Goal: Task Accomplishment & Management: Manage account settings

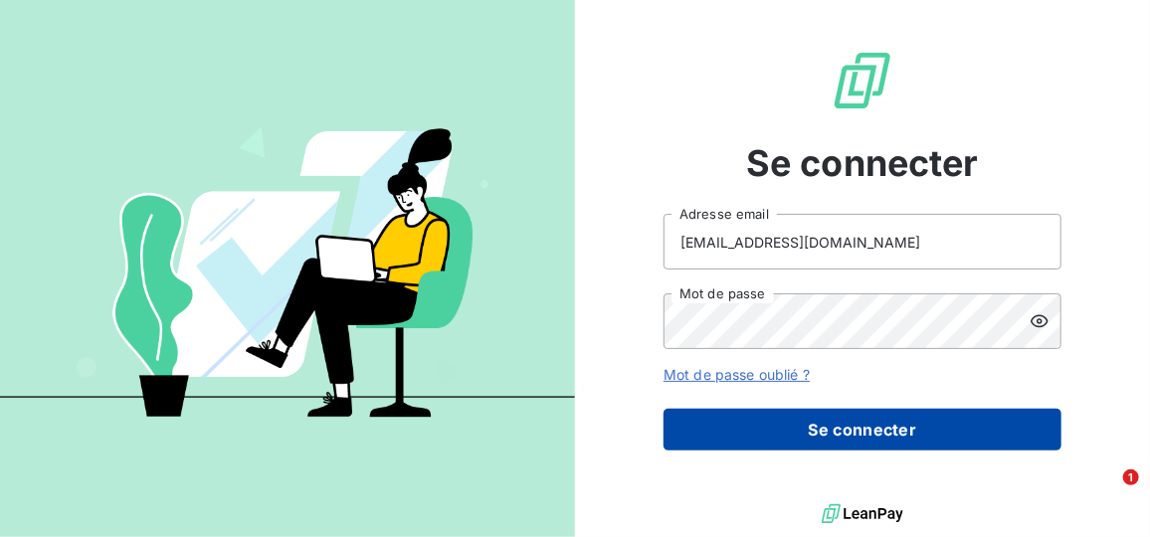
click at [790, 428] on button "Se connecter" at bounding box center [862, 430] width 398 height 42
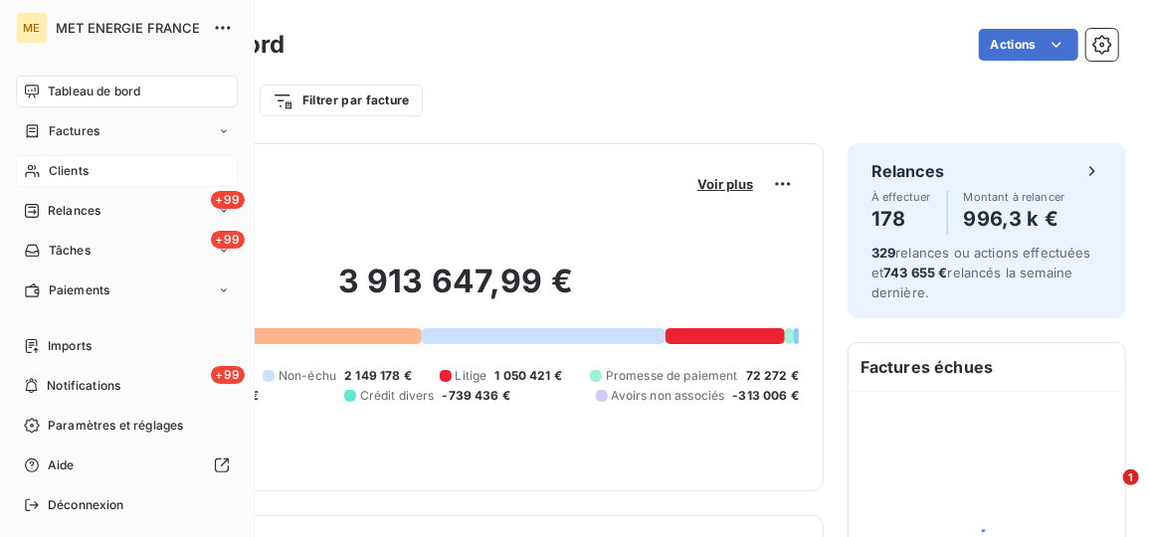
click at [61, 166] on span "Clients" at bounding box center [69, 171] width 40 height 18
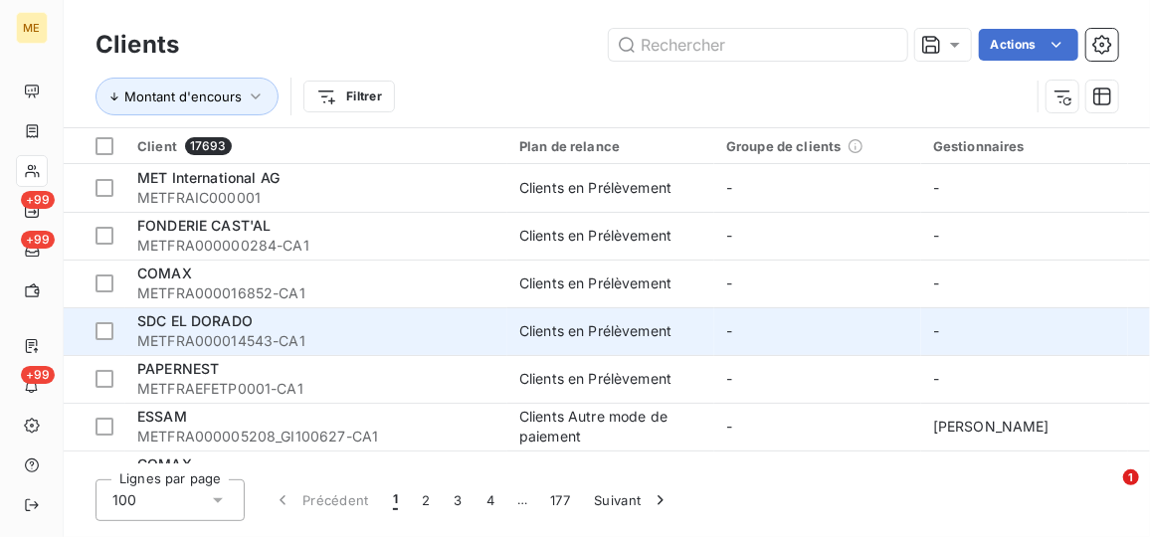
click at [239, 327] on span "SDC EL DORADO" at bounding box center [194, 320] width 115 height 17
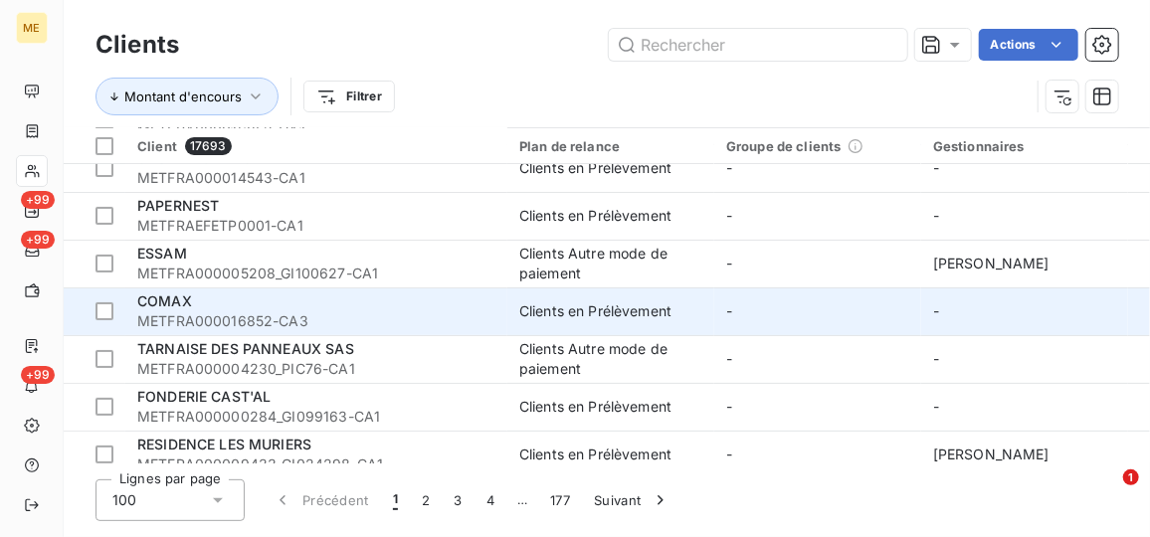
scroll to position [180, 0]
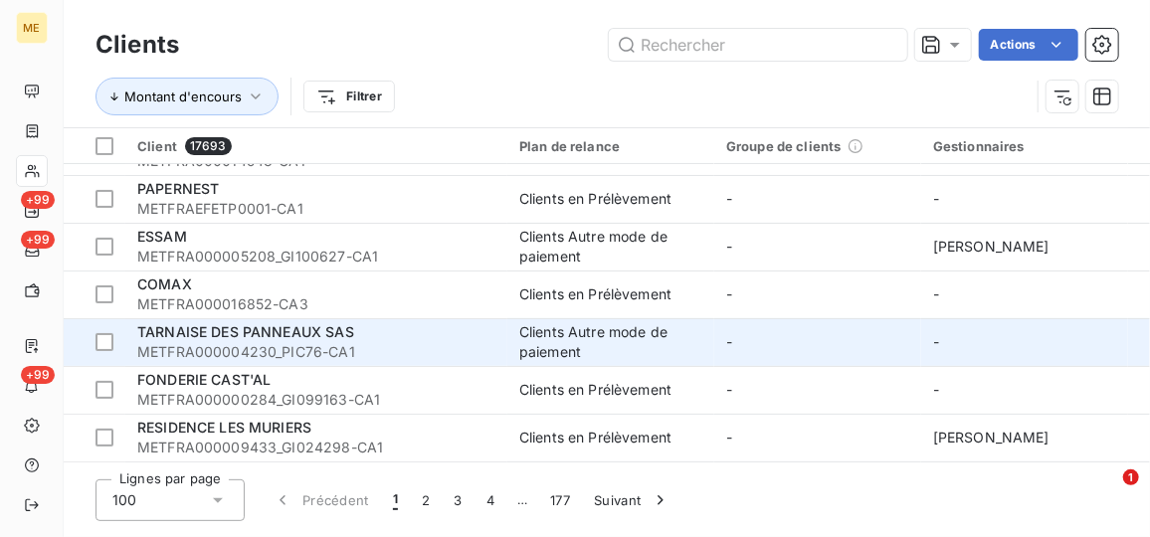
click at [484, 352] on span "METFRA000004230_PIC76-CA1" at bounding box center [316, 352] width 358 height 20
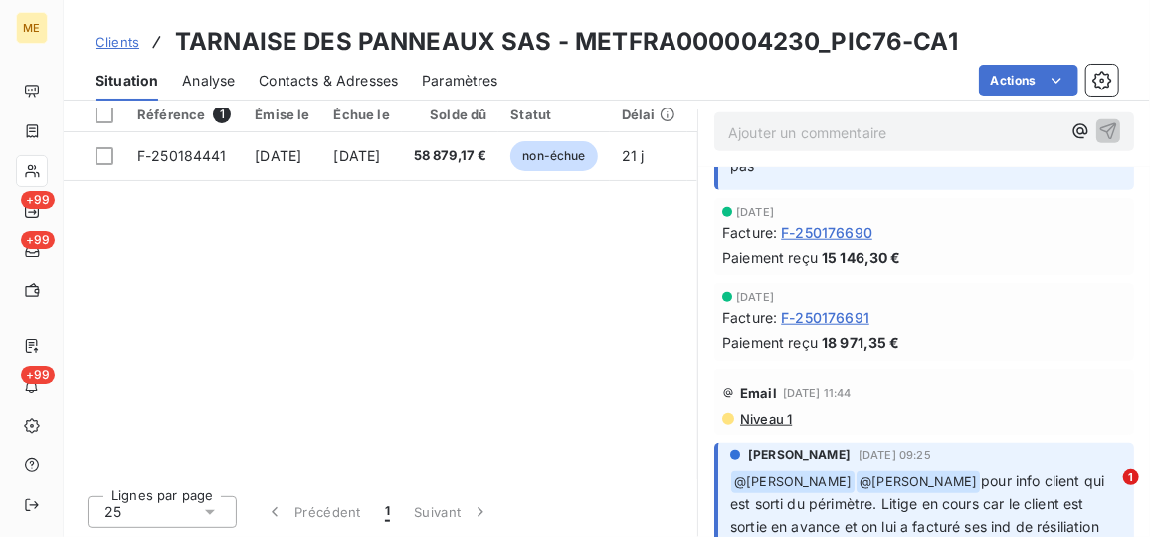
scroll to position [633, 0]
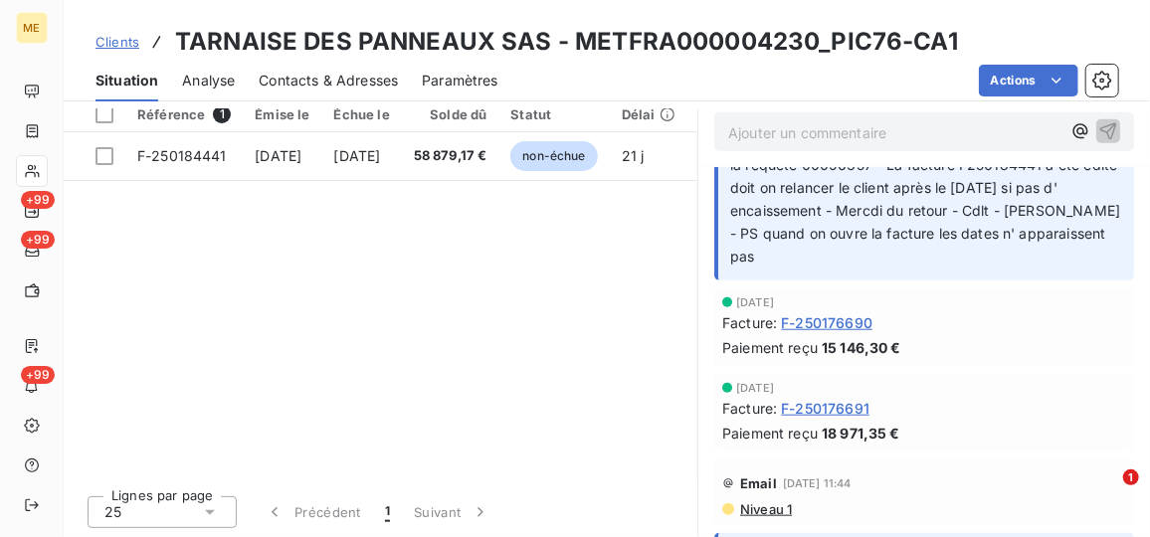
click at [699, 326] on div "[DATE] Facture : F-250176690 Paiement reçu 15 146,30 €" at bounding box center [924, 327] width 452 height 86
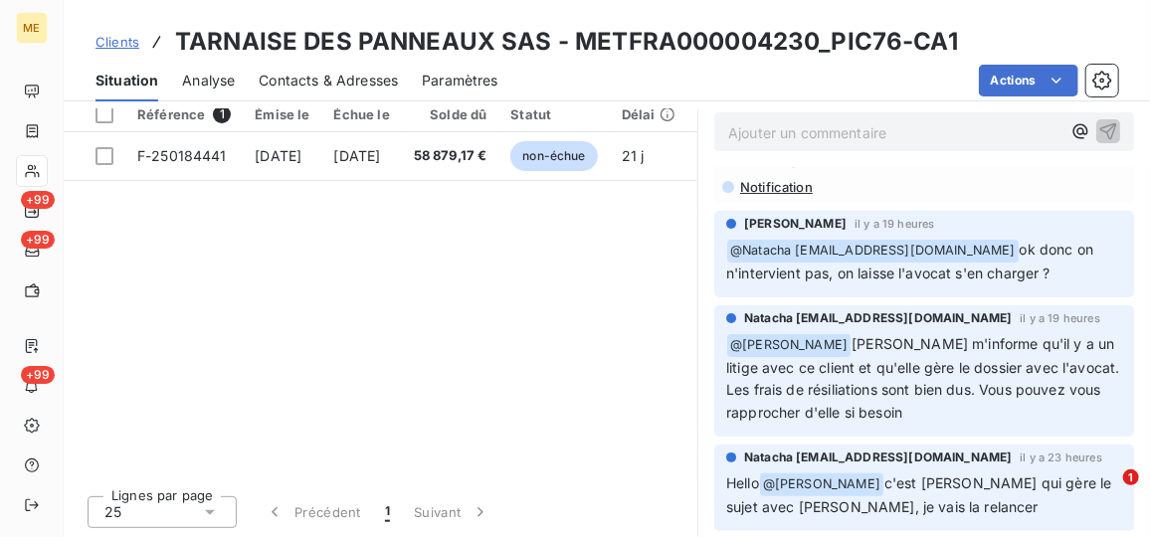
scroll to position [0, 0]
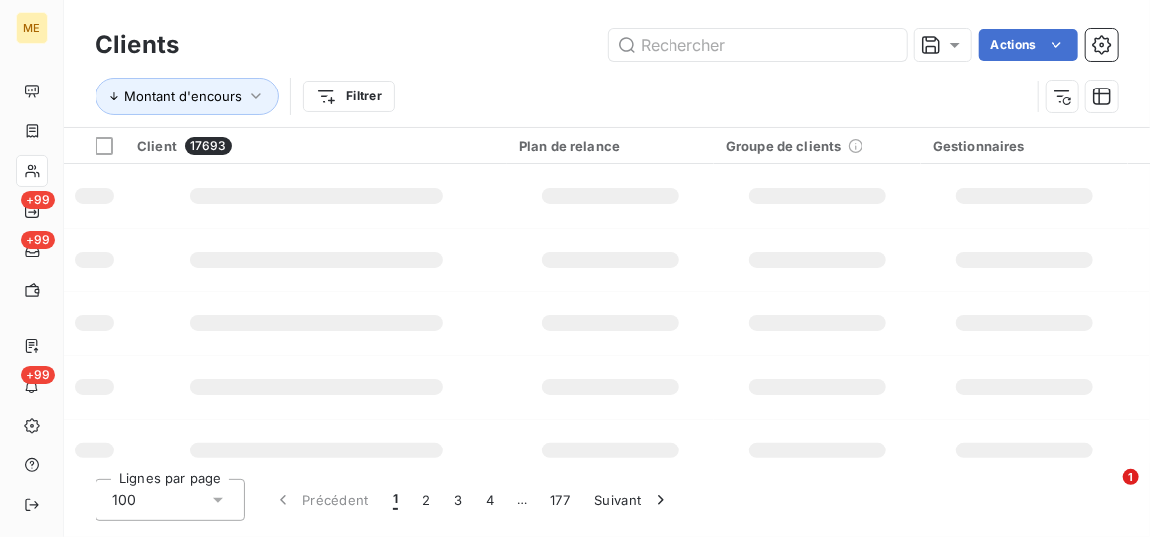
click at [535, 98] on div "Montant d'encours Filtrer" at bounding box center [562, 97] width 934 height 38
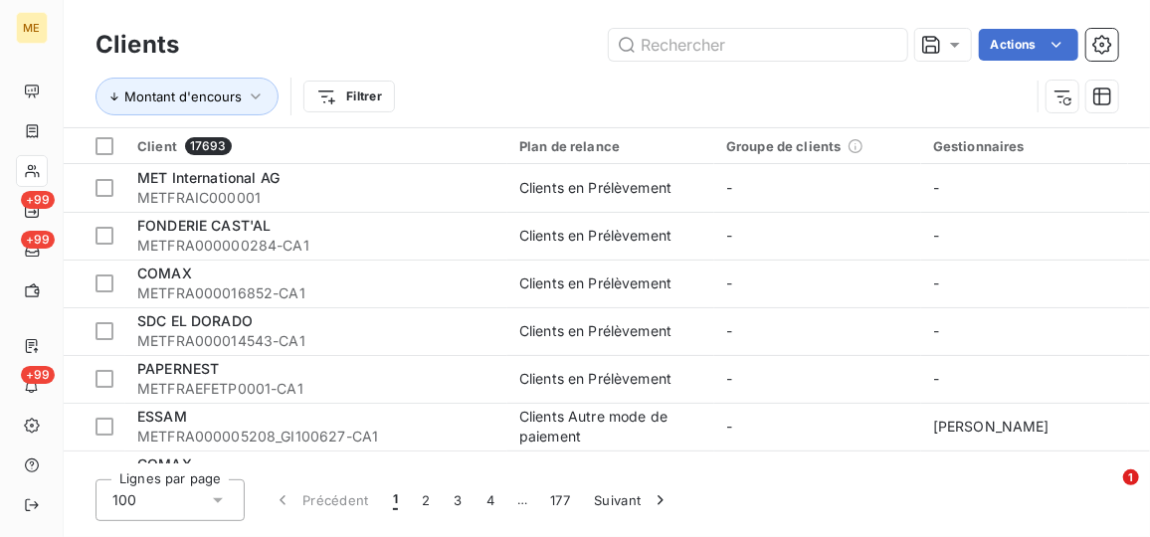
click at [1065, 44] on html "ME +99 +99 +99 Clients Actions Montant d'encours Filtrer Client 17693 Plan de r…" at bounding box center [575, 268] width 1150 height 537
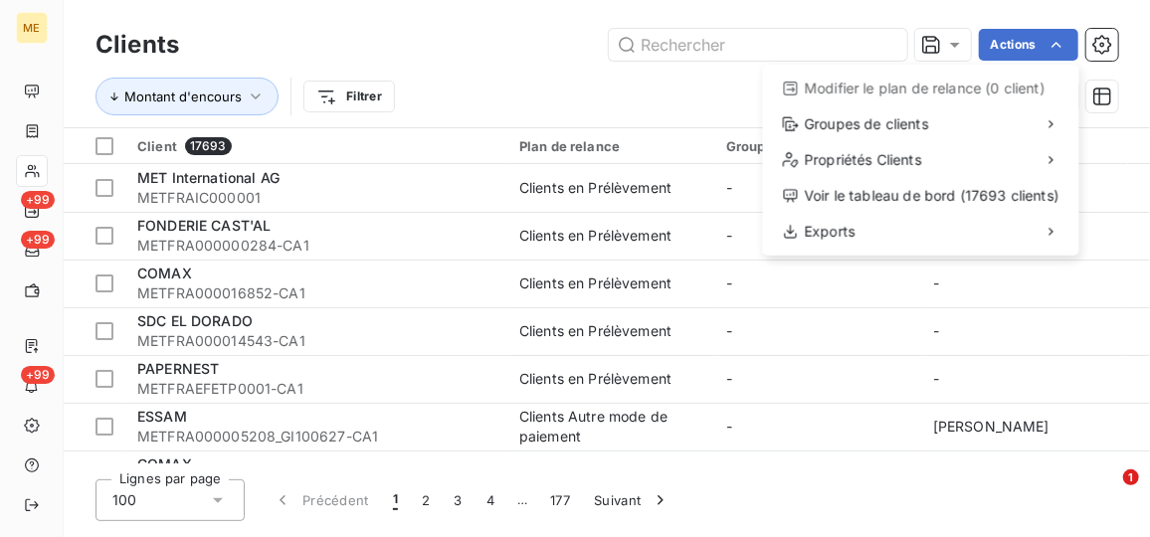
click at [356, 83] on html "ME +99 +99 +99 Clients Actions Modifier le plan de relance (0 client) Groupes d…" at bounding box center [575, 268] width 1150 height 537
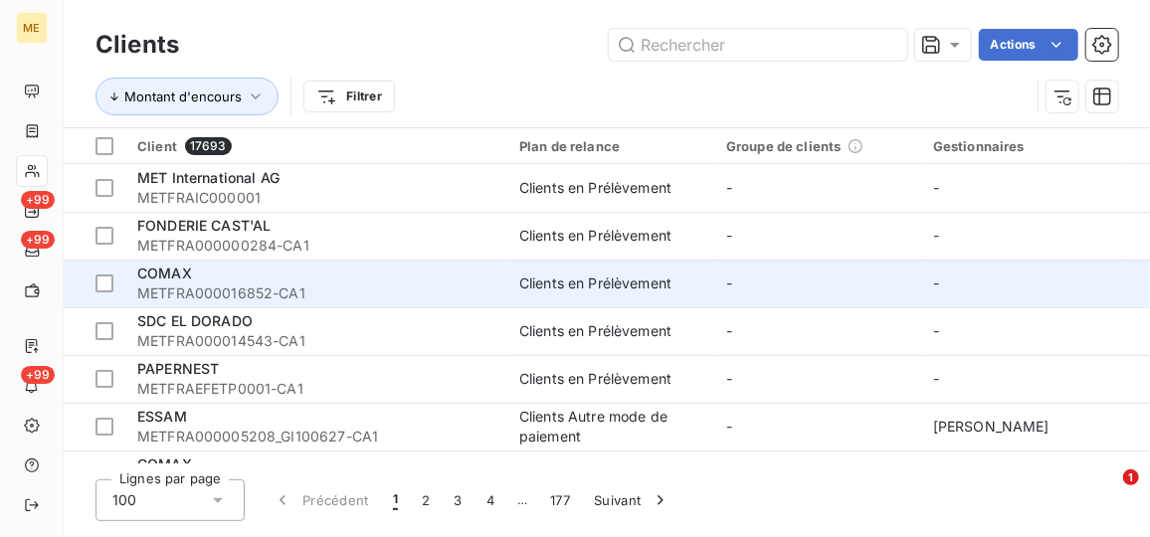
click at [312, 281] on div "COMAX" at bounding box center [316, 274] width 358 height 20
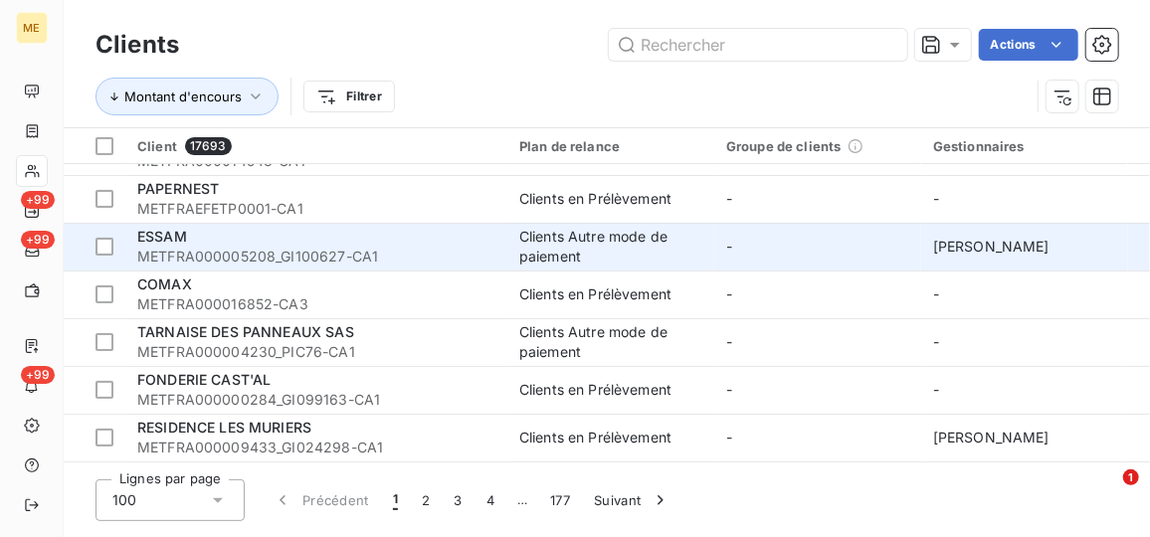
scroll to position [90, 0]
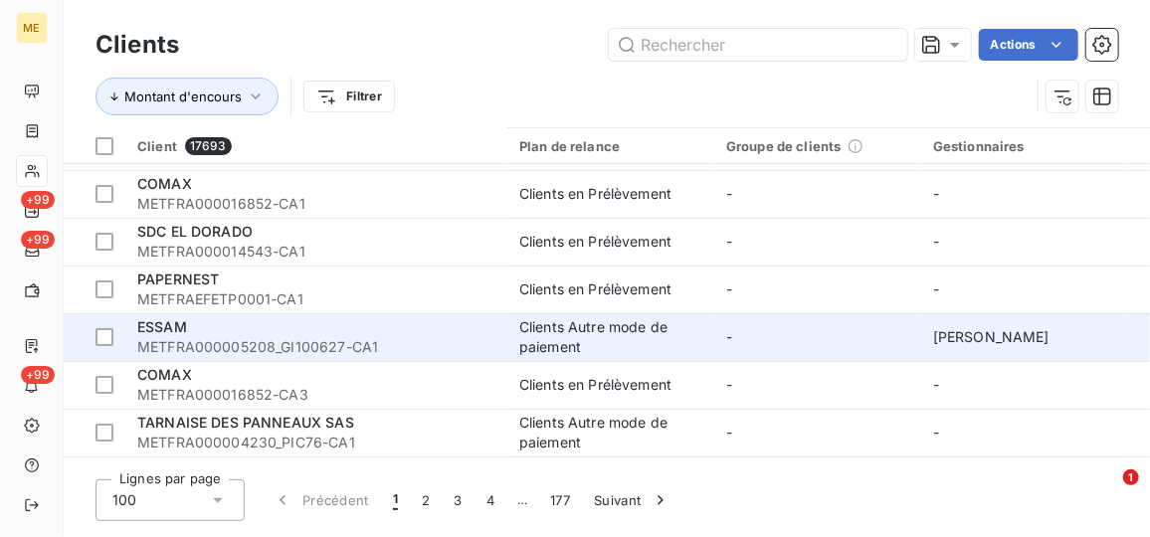
click at [331, 342] on span "METFRA000005208_GI100627-CA1" at bounding box center [316, 347] width 358 height 20
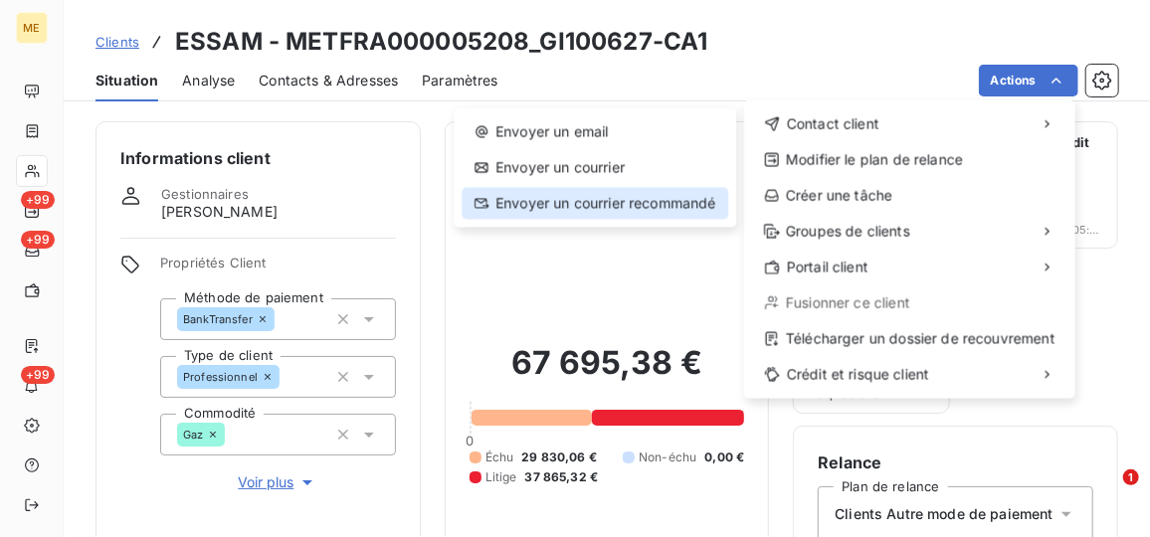
click at [648, 202] on div "Envoyer un courrier recommandé" at bounding box center [595, 203] width 267 height 32
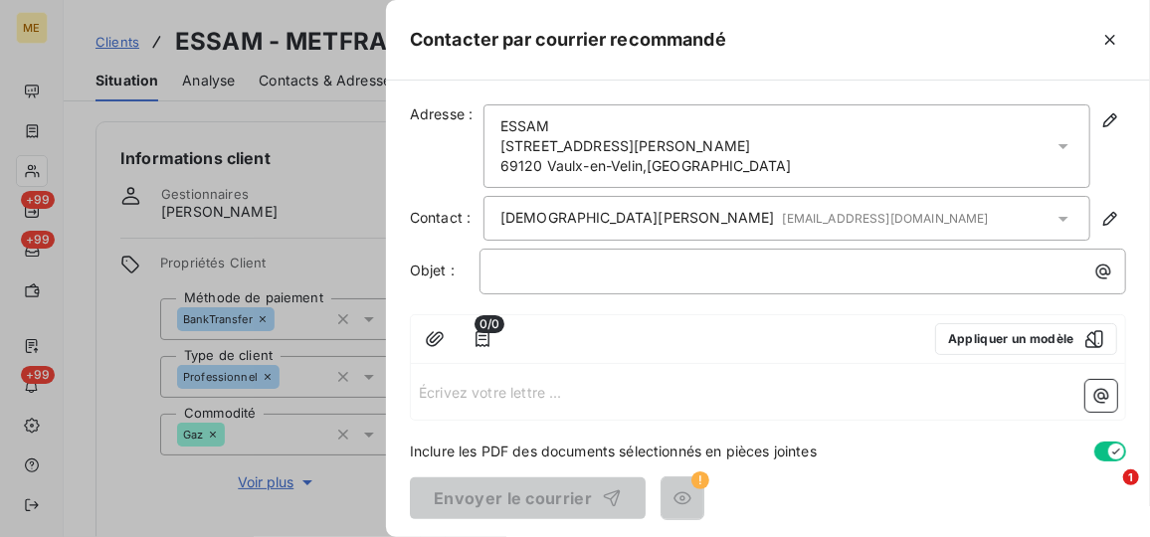
scroll to position [1, 0]
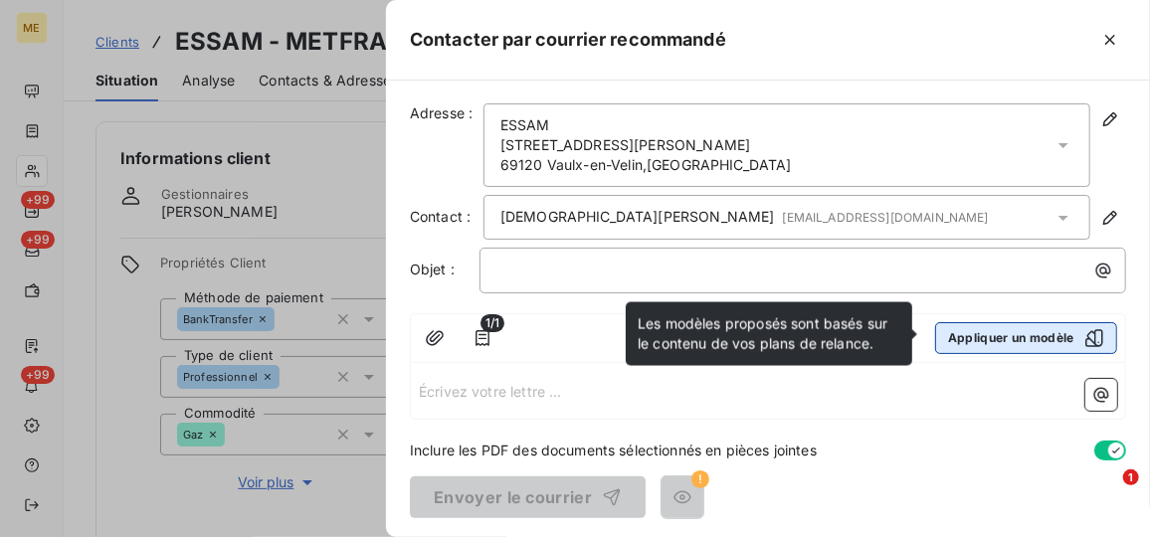
click at [964, 329] on button "Appliquer un modèle" at bounding box center [1026, 338] width 182 height 32
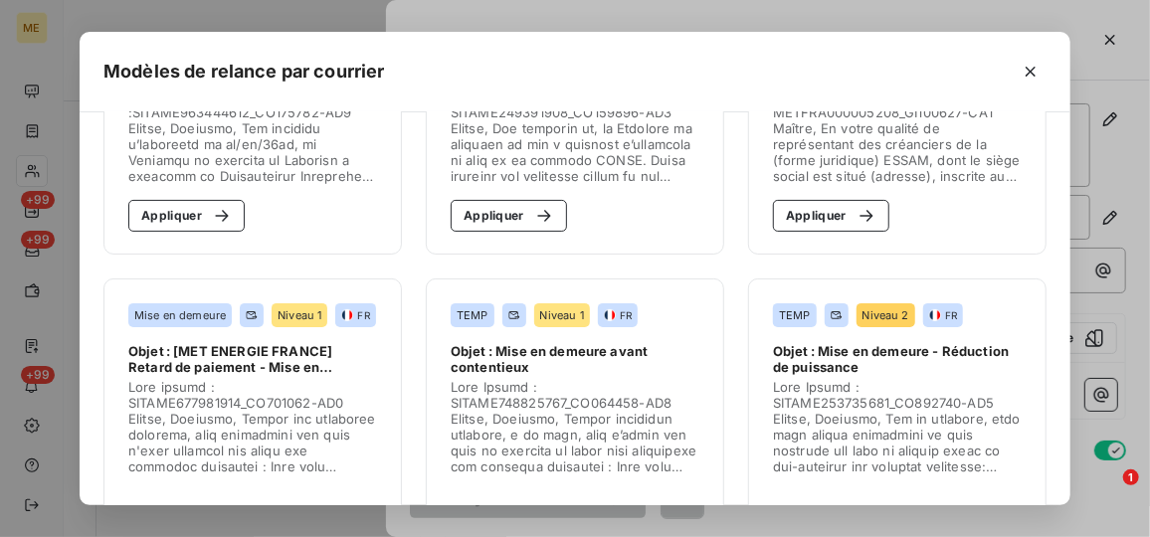
scroll to position [271, 0]
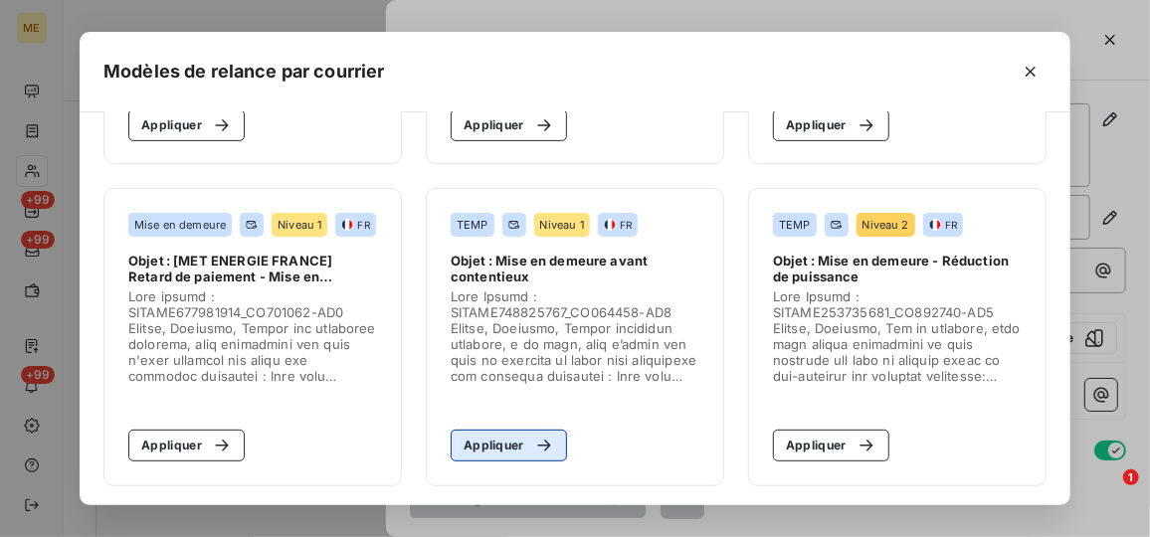
click at [536, 438] on icon "button" at bounding box center [544, 446] width 20 height 20
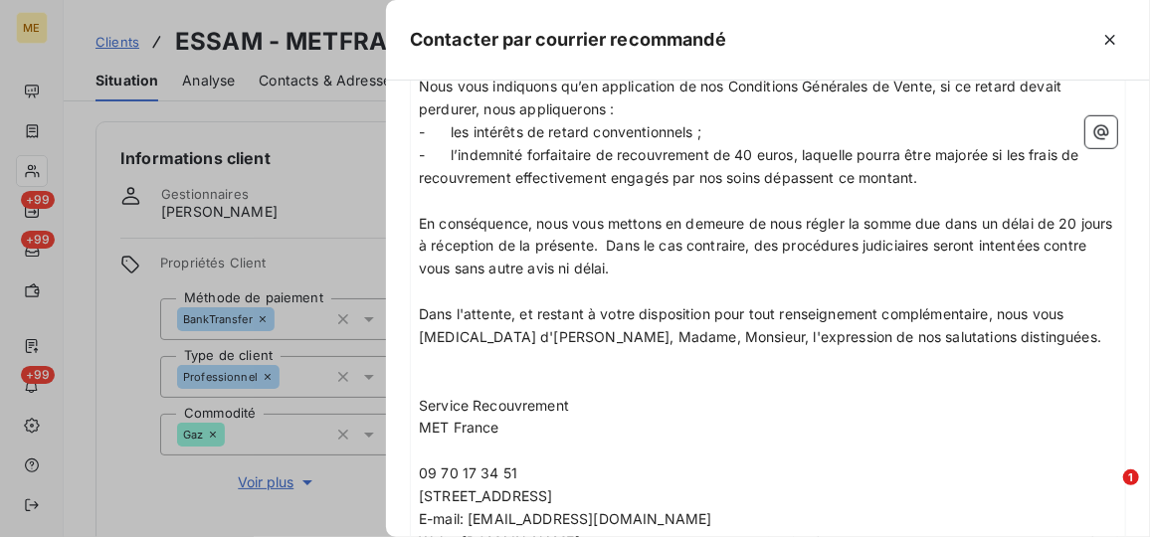
scroll to position [635, 0]
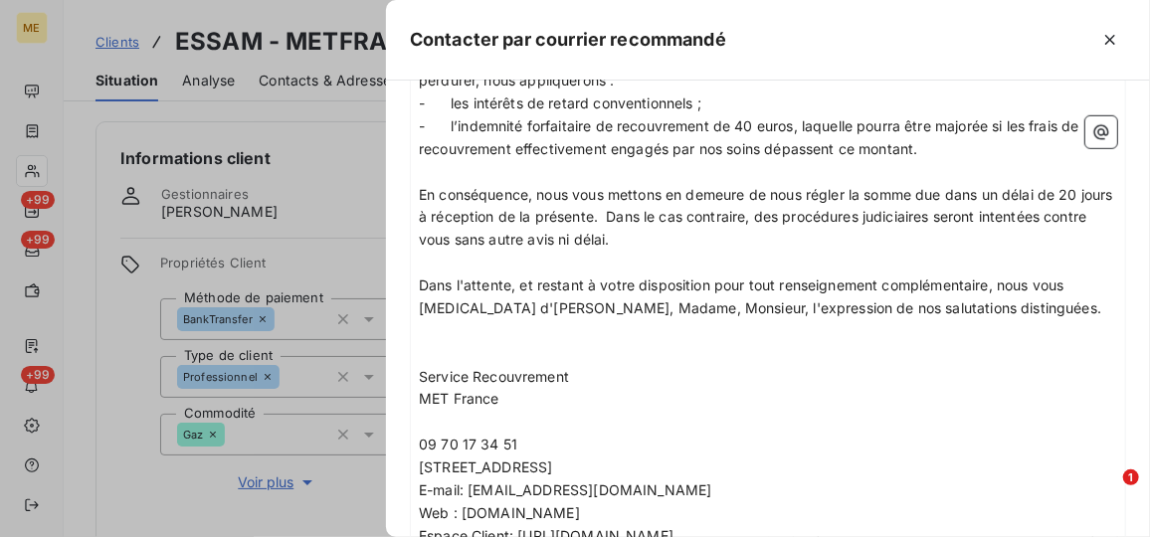
click at [739, 258] on p "﻿" at bounding box center [768, 263] width 698 height 23
click at [1117, 34] on icon "button" at bounding box center [1110, 40] width 20 height 20
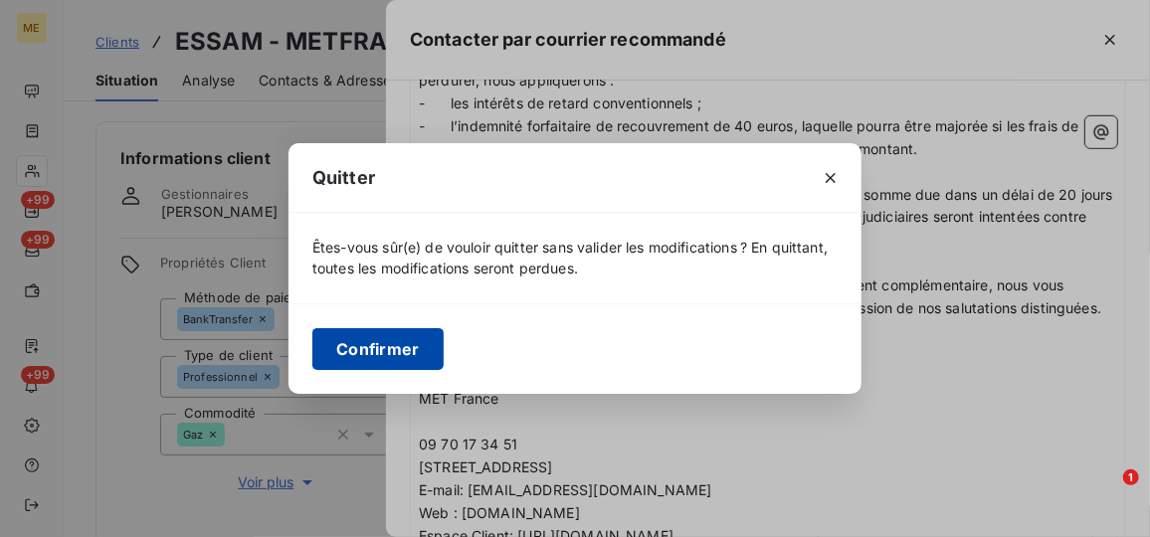
click at [388, 340] on button "Confirmer" at bounding box center [377, 349] width 131 height 42
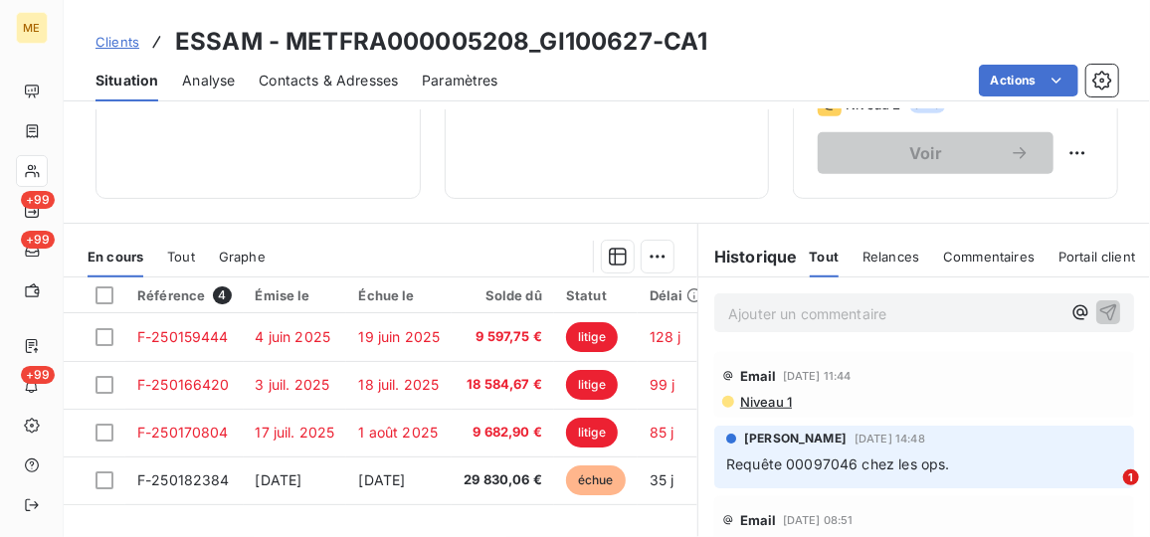
scroll to position [576, 0]
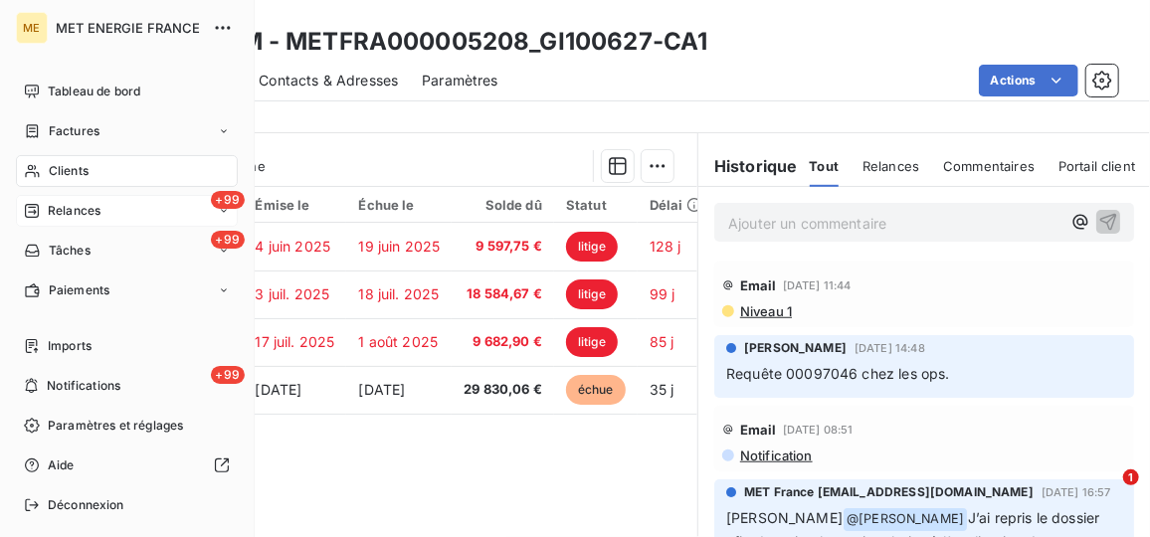
click at [98, 211] on span "Relances" at bounding box center [74, 211] width 53 height 18
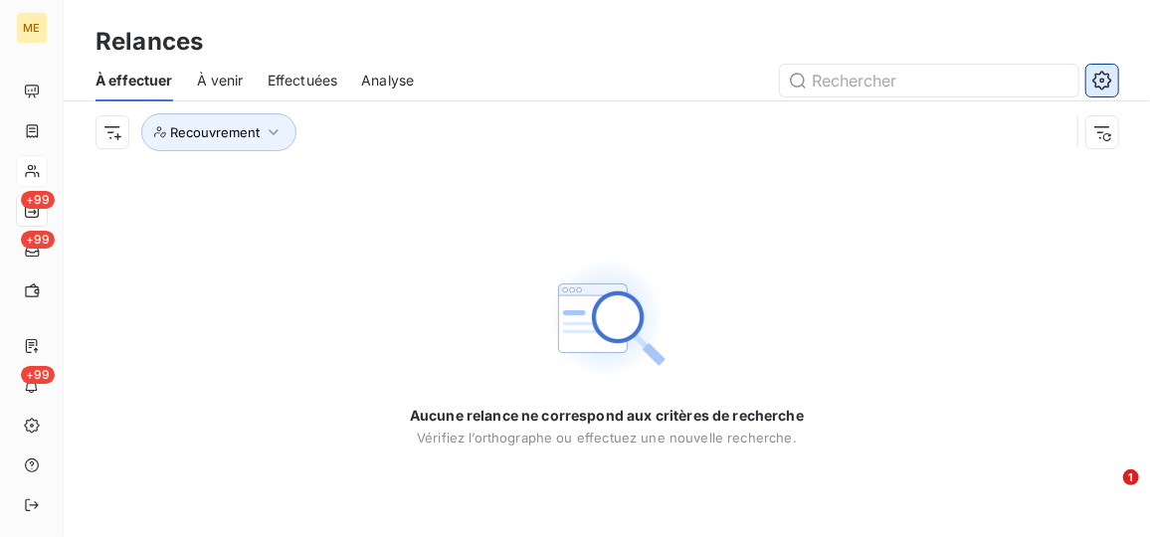
click at [1096, 84] on icon "button" at bounding box center [1101, 80] width 19 height 19
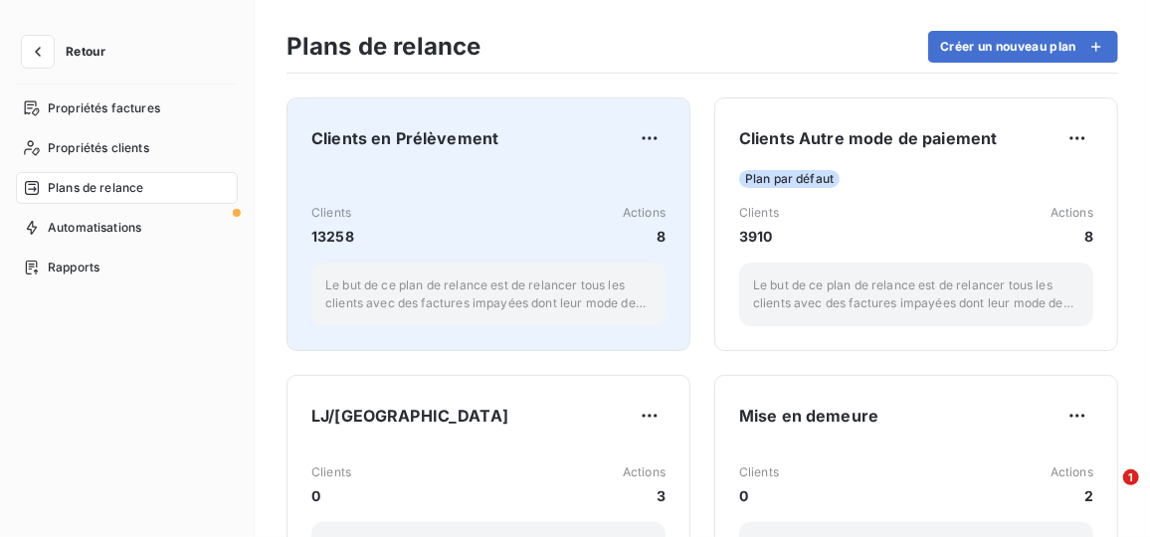
click at [382, 230] on div "Clients 13258 Actions 8" at bounding box center [488, 225] width 354 height 43
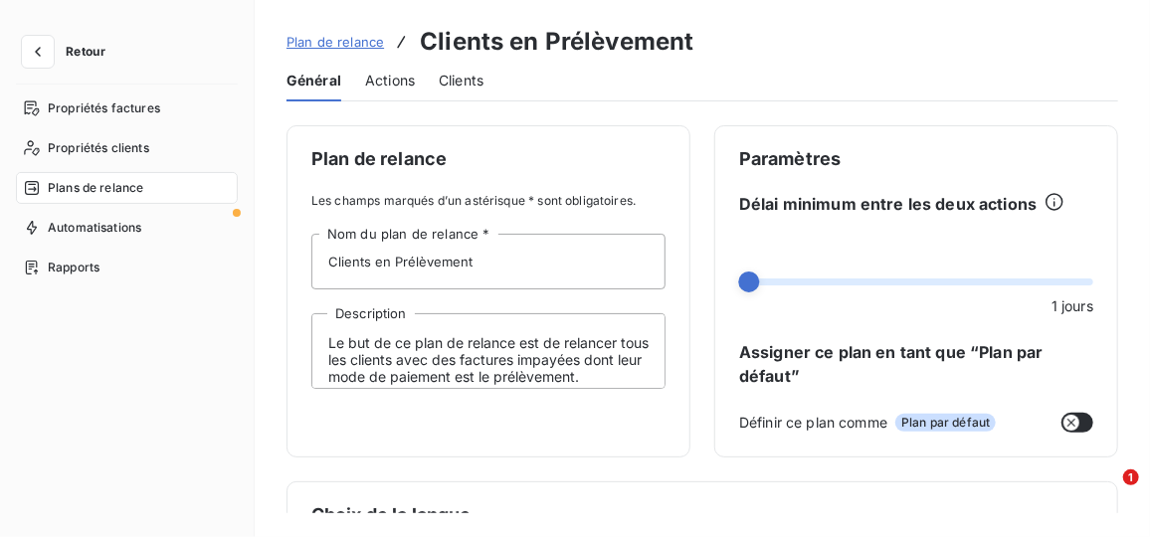
drag, startPoint x: 402, startPoint y: 75, endPoint x: 416, endPoint y: 86, distance: 17.7
click at [405, 78] on span "Actions" at bounding box center [390, 81] width 50 height 20
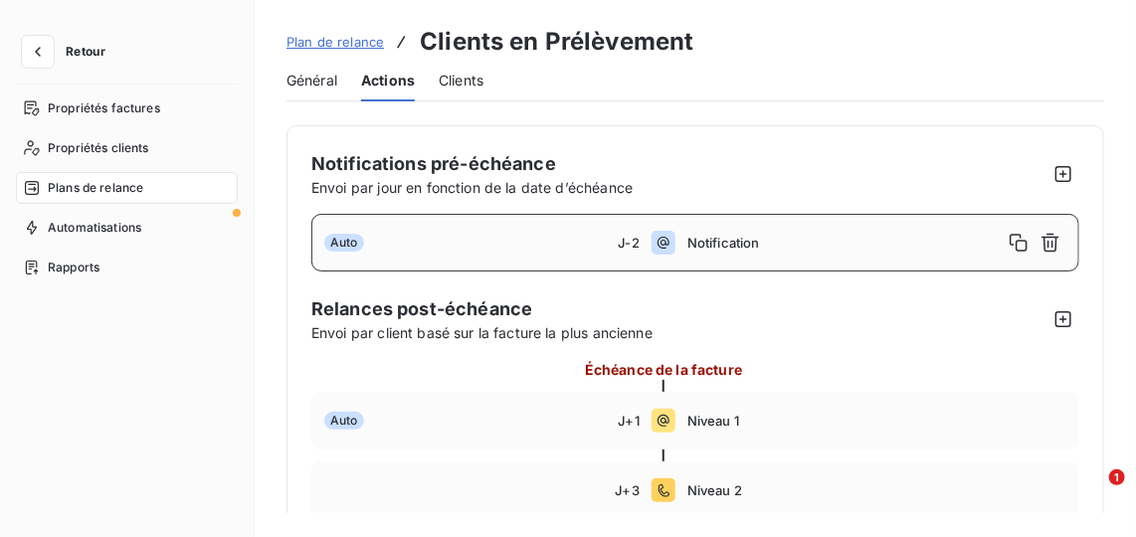
click at [758, 245] on span "Notification" at bounding box center [844, 243] width 315 height 16
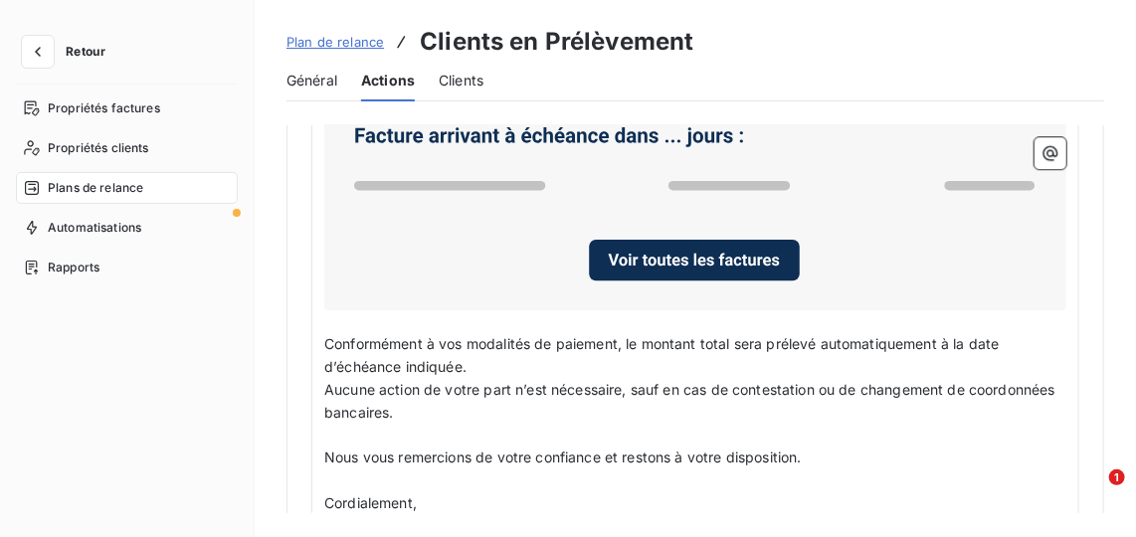
scroll to position [2136, 0]
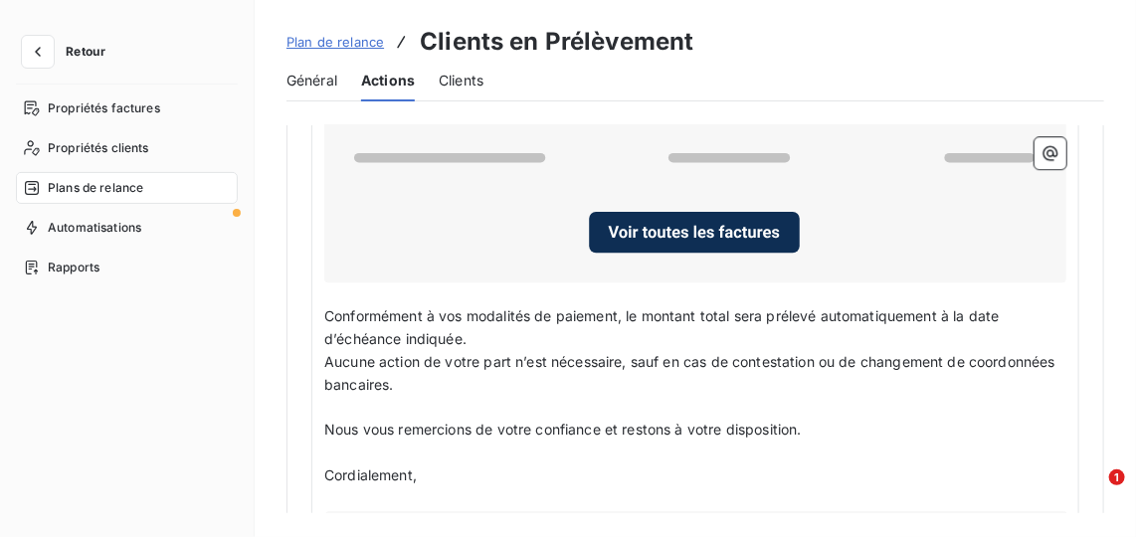
click at [513, 90] on div "Général Actions Clients" at bounding box center [695, 81] width 818 height 42
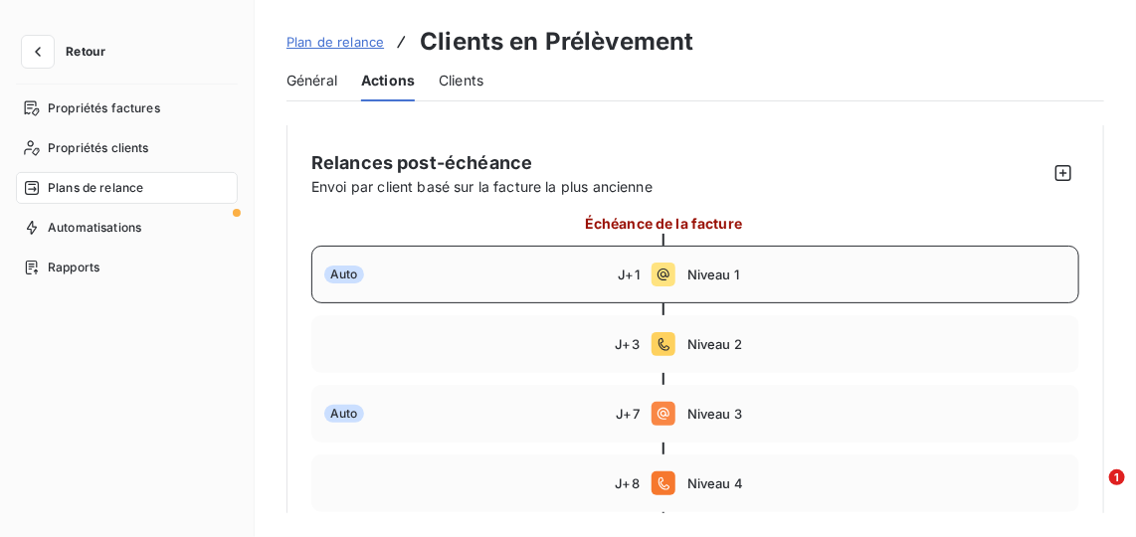
scroll to position [237, 0]
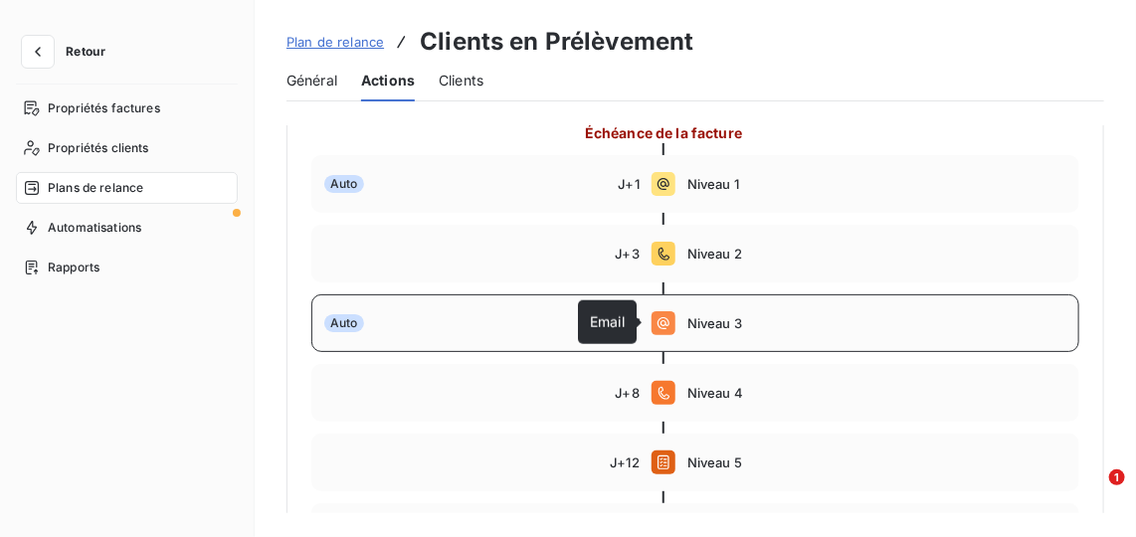
click at [659, 319] on icon at bounding box center [663, 323] width 12 height 12
type input "7"
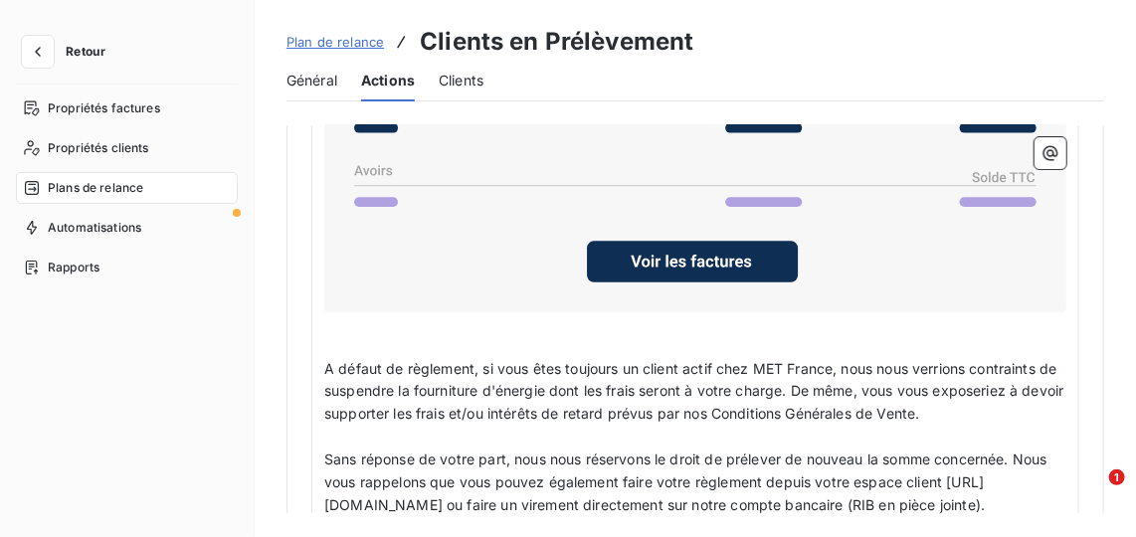
scroll to position [2679, 0]
